Goal: Navigation & Orientation: Find specific page/section

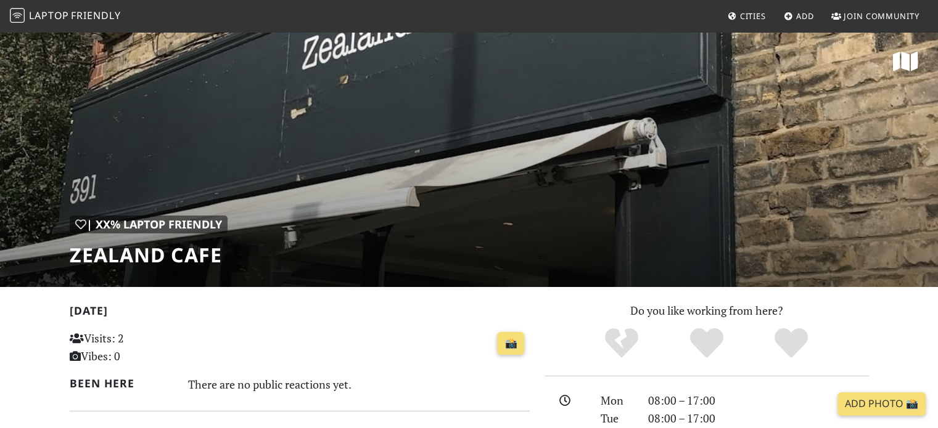
click at [111, 14] on span "Friendly" at bounding box center [95, 16] width 49 height 14
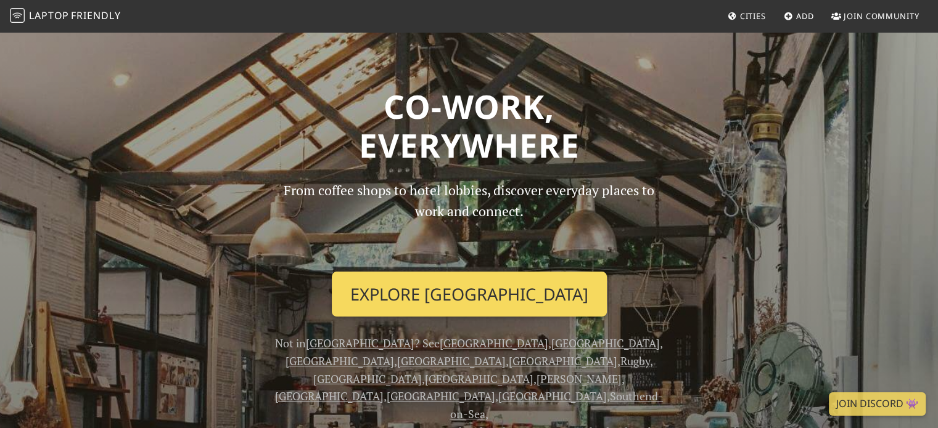
click at [444, 298] on link "Explore [GEOGRAPHIC_DATA]" at bounding box center [469, 295] width 275 height 46
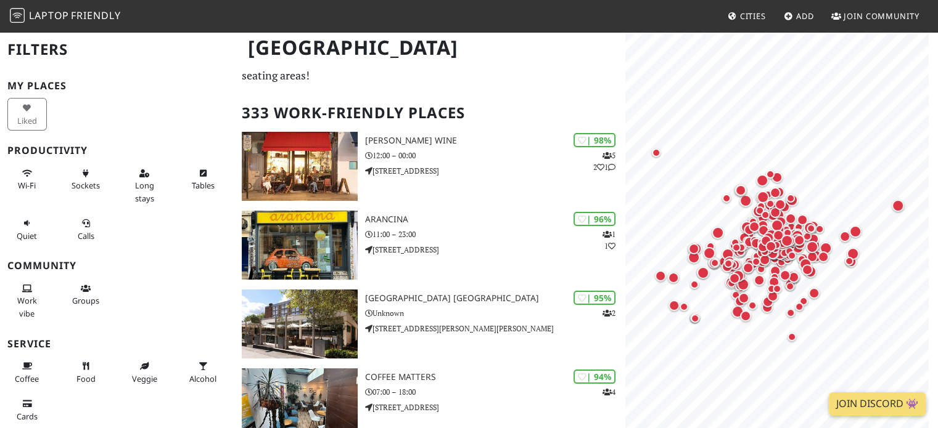
scroll to position [101, 0]
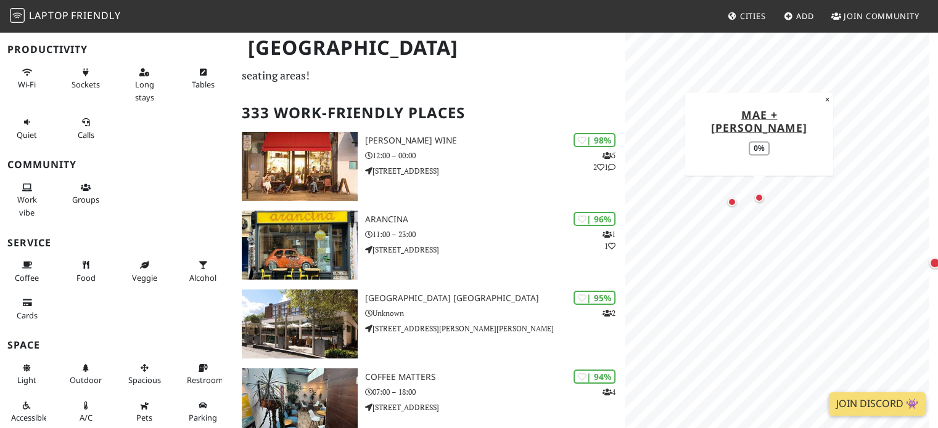
click at [763, 195] on div "Map marker" at bounding box center [758, 197] width 15 height 15
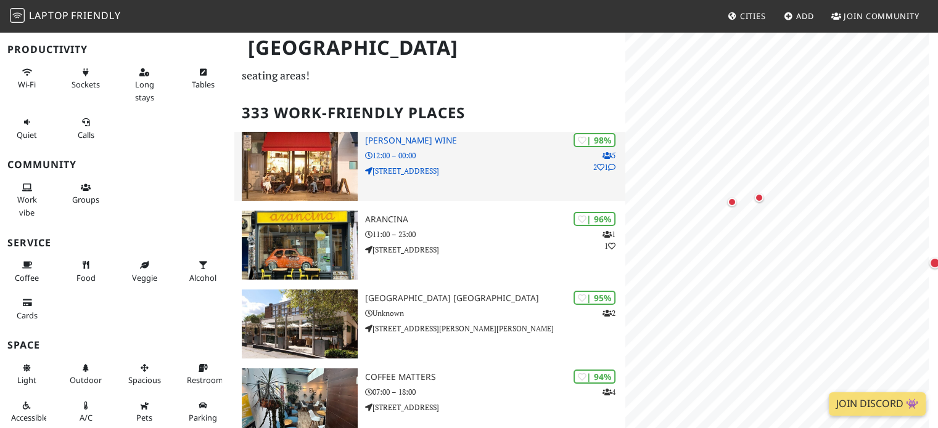
scroll to position [0, 0]
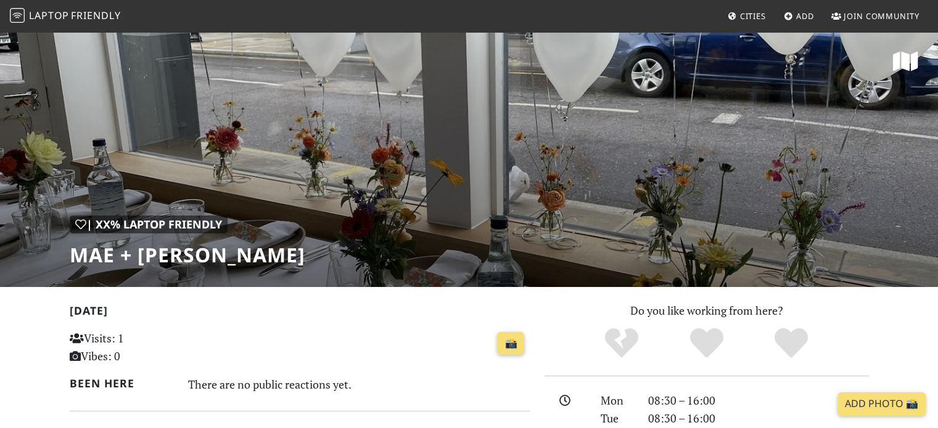
scroll to position [269, 0]
